Goal: Check status: Check status

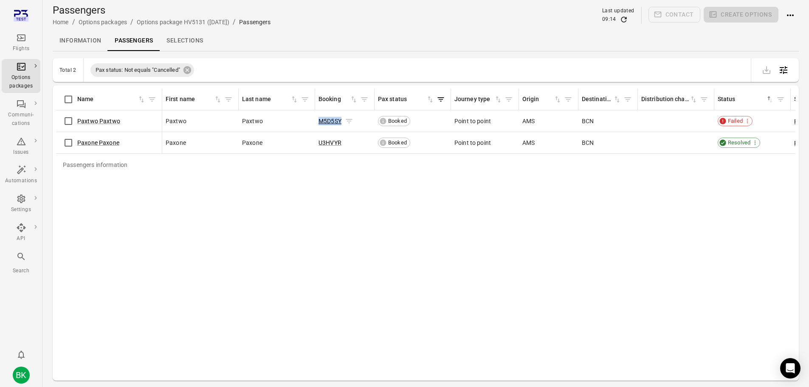
copy link "M5D5SY"
drag, startPoint x: 318, startPoint y: 121, endPoint x: 341, endPoint y: 124, distance: 22.4
click at [341, 124] on td "M5D5SY" at bounding box center [344, 121] width 59 height 22
copy link "U3HVYR"
drag, startPoint x: 318, startPoint y: 140, endPoint x: 341, endPoint y: 144, distance: 22.8
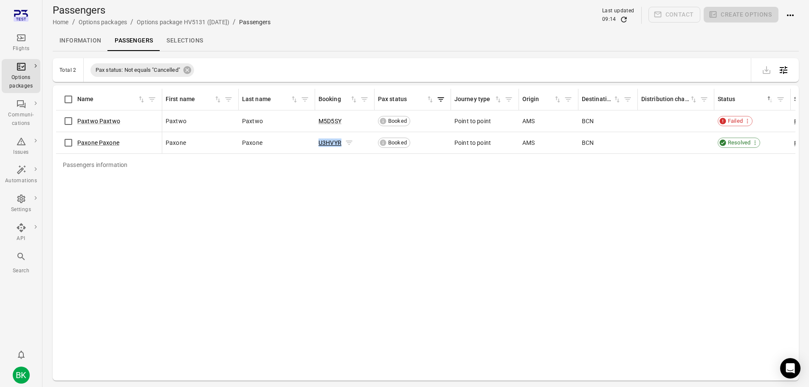
click at [341, 144] on td "U3HVYR" at bounding box center [344, 143] width 59 height 22
click at [104, 142] on link "Paxone Paxone" at bounding box center [98, 142] width 42 height 7
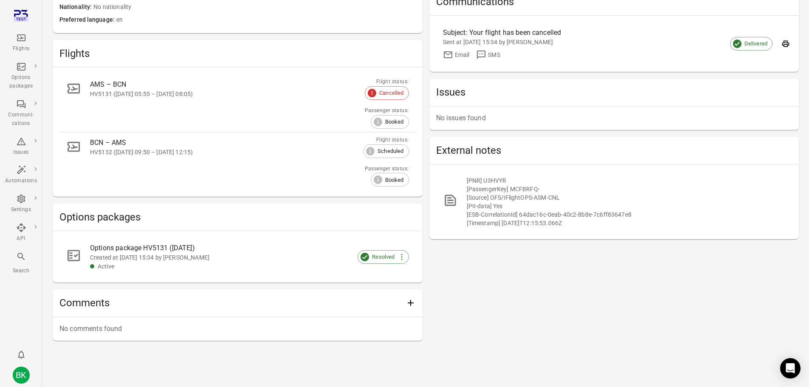
scroll to position [174, 0]
click at [120, 246] on div "Options package HV5131 ([DATE])" at bounding box center [242, 247] width 305 height 10
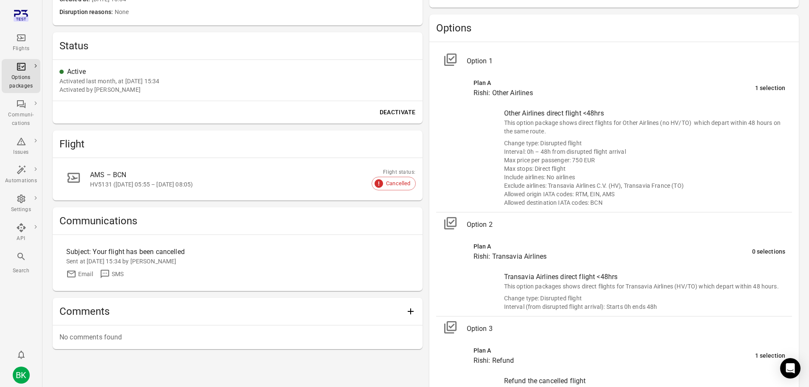
scroll to position [343, 0]
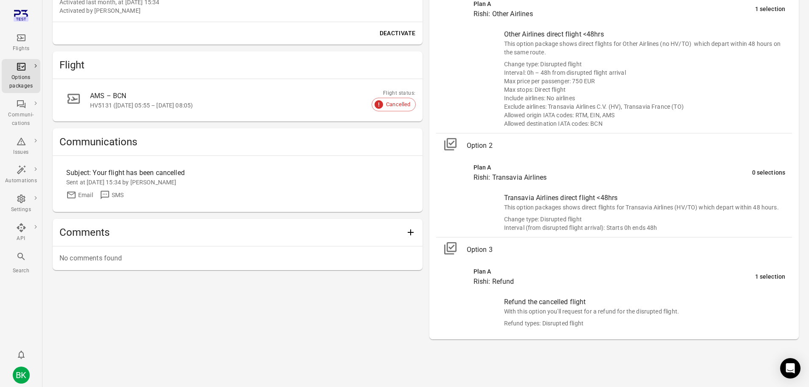
click at [379, 359] on main "Options package Home / Options packages / Options package HV5131 ([DATE]) Last …" at bounding box center [425, 22] width 766 height 730
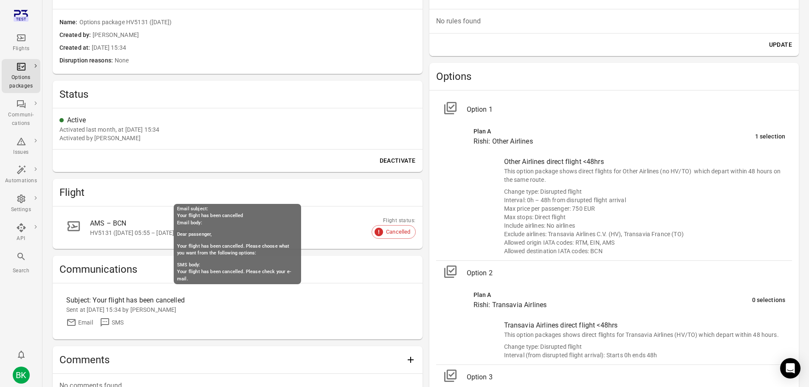
click at [127, 307] on div "Sent at [DATE] 15:34 by [PERSON_NAME]" at bounding box center [237, 309] width 343 height 8
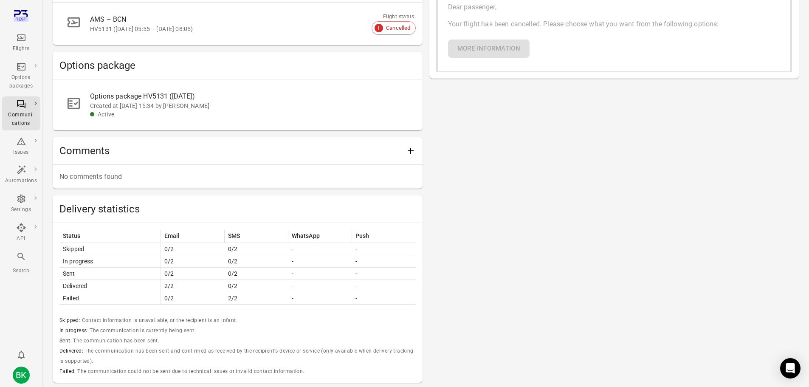
scroll to position [340, 0]
click at [493, 345] on div "Email Available languages: English Your flight has been cancelled Dear passenge…" at bounding box center [614, 116] width 370 height 532
click at [594, 322] on div "Email Available languages: English Your flight has been cancelled Dear passenge…" at bounding box center [614, 116] width 370 height 532
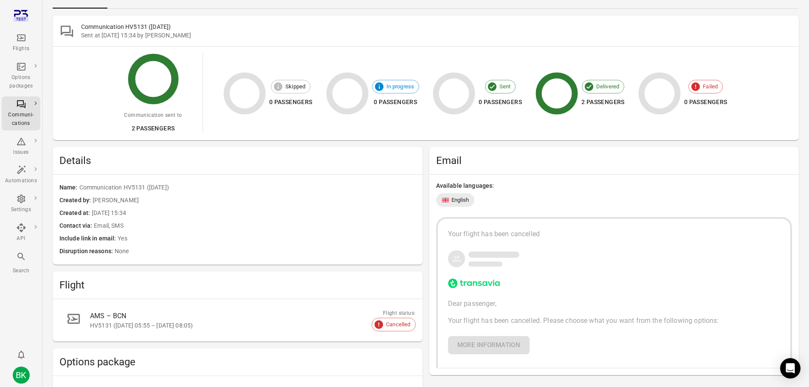
scroll to position [0, 0]
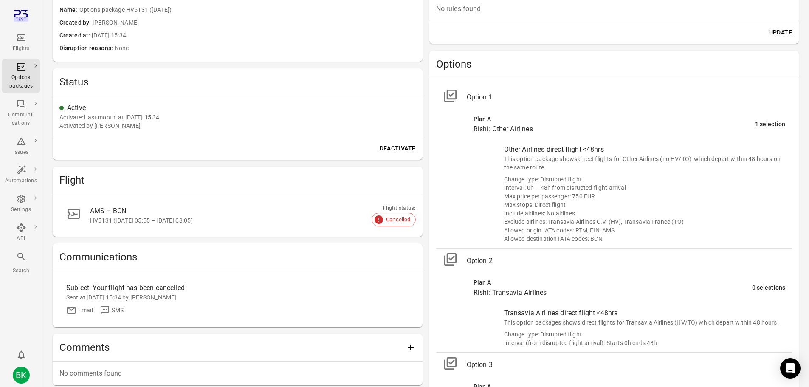
scroll to position [216, 0]
